Goal: Information Seeking & Learning: Learn about a topic

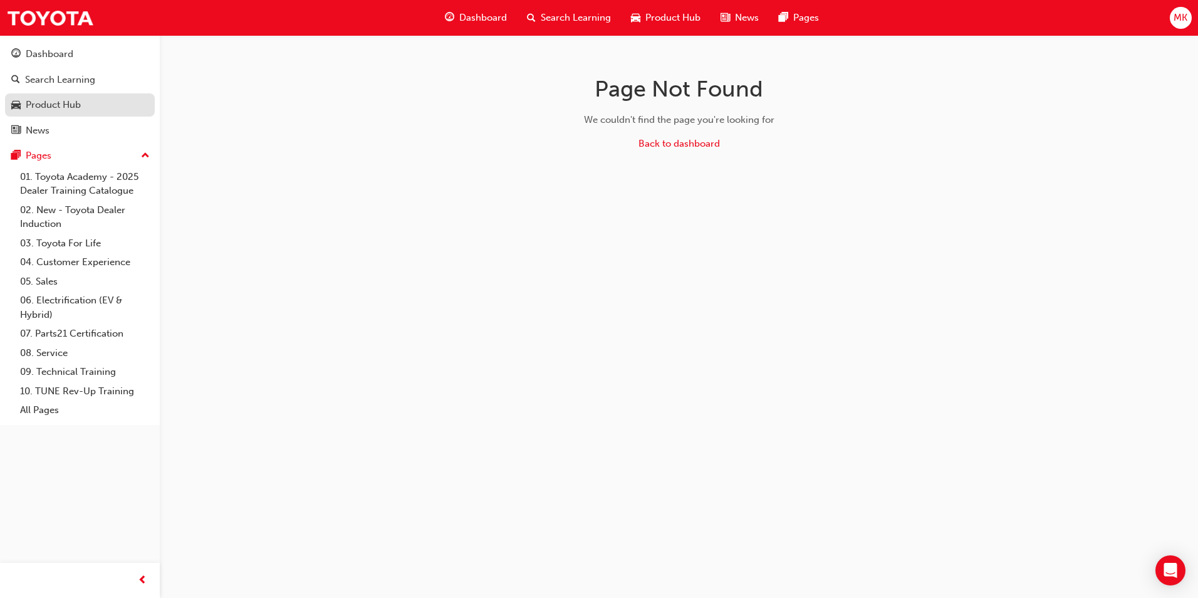
click at [76, 107] on div "Product Hub" at bounding box center [53, 105] width 55 height 14
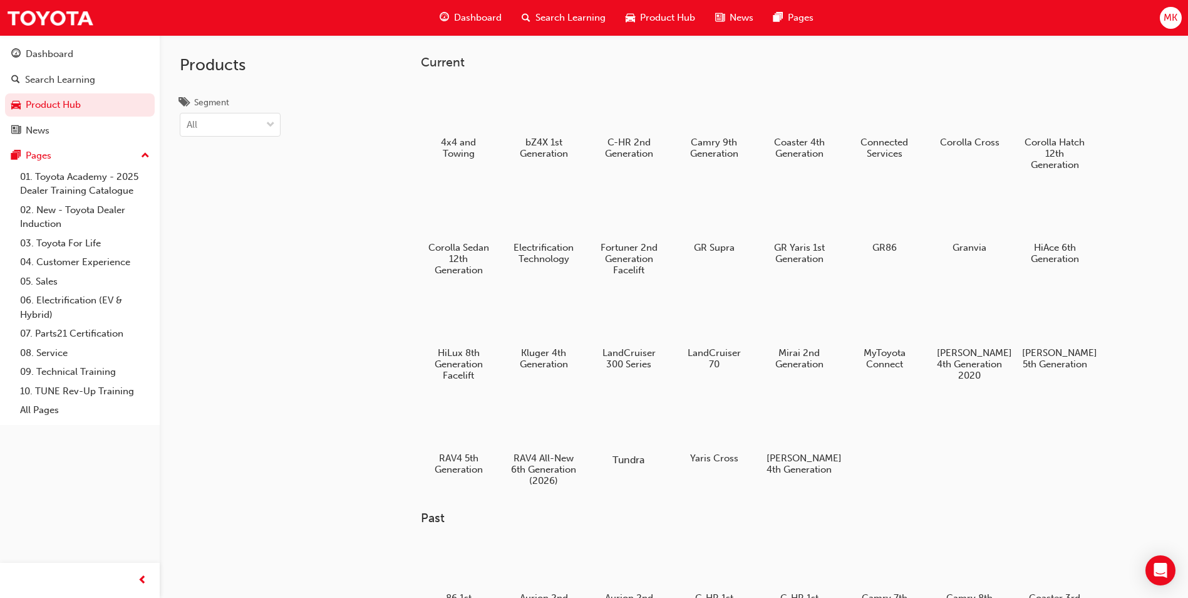
click at [651, 428] on div at bounding box center [630, 422] width 70 height 49
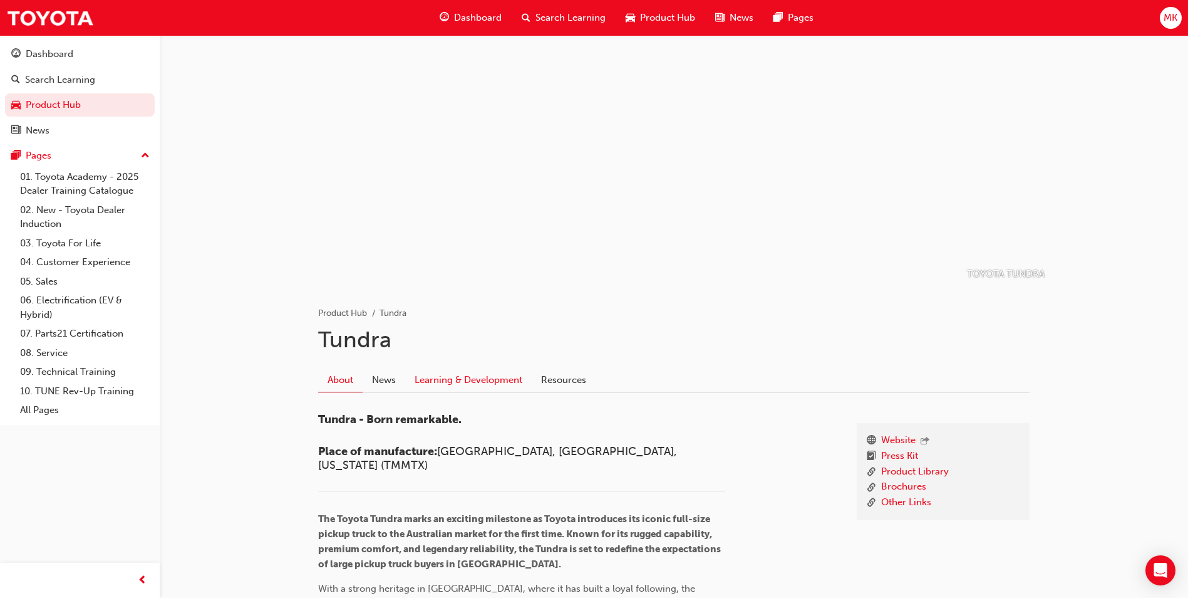
click at [485, 385] on link "Learning & Development" at bounding box center [468, 380] width 127 height 24
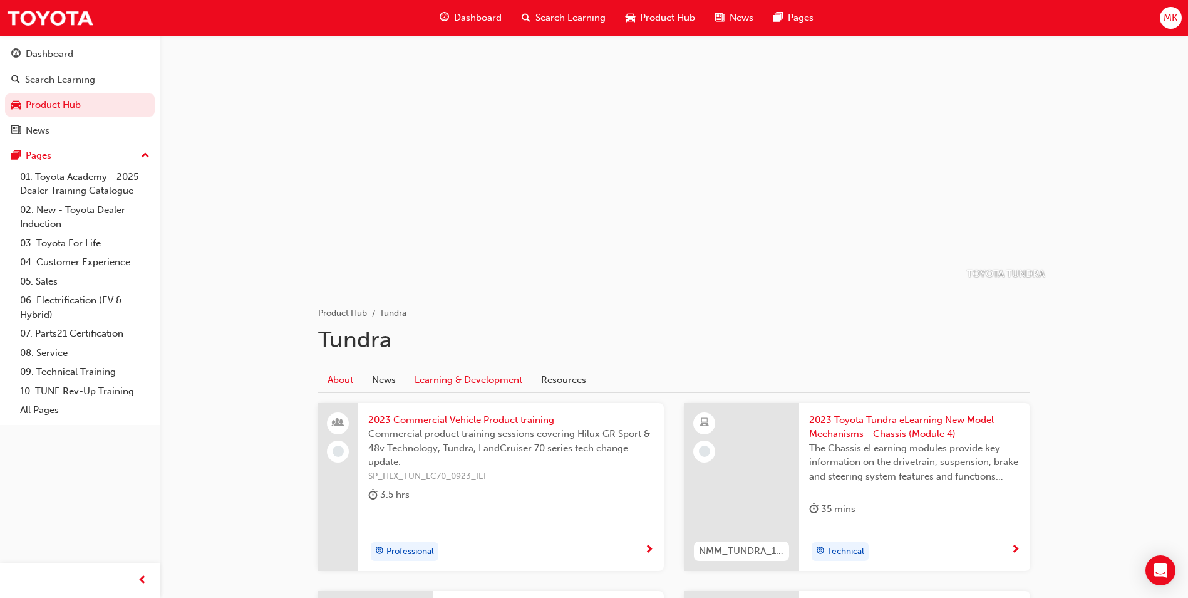
click at [343, 386] on link "About" at bounding box center [340, 380] width 44 height 24
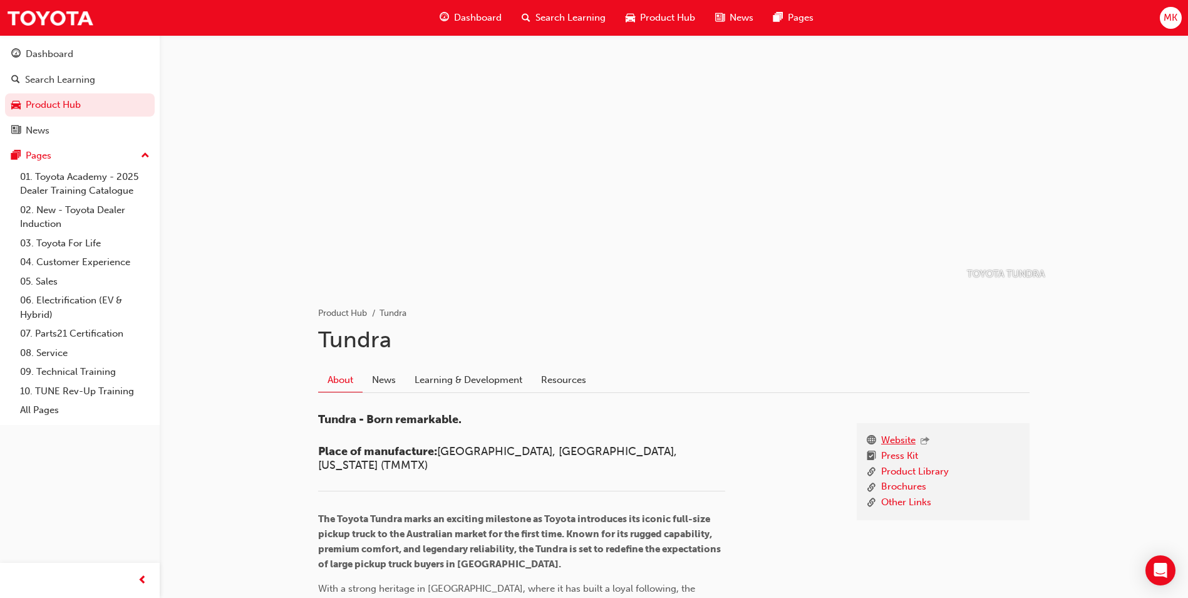
click at [899, 440] on link "Website" at bounding box center [898, 441] width 34 height 16
